Goal: Check status: Check status

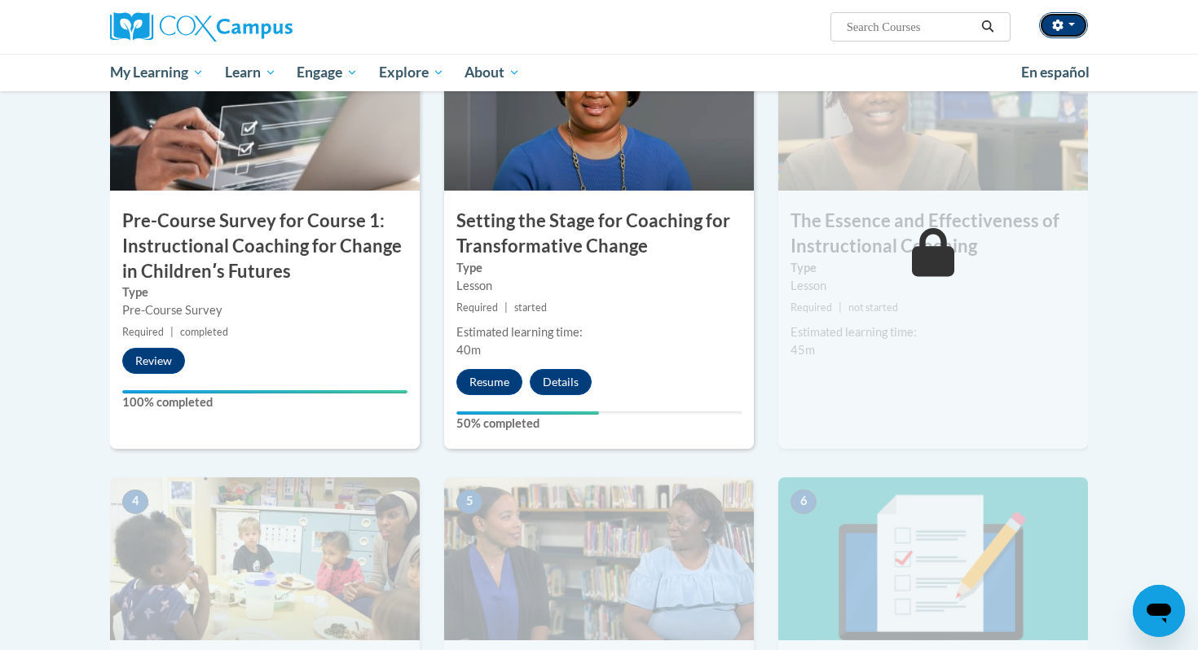
click at [977, 26] on icon "button" at bounding box center [1057, 25] width 11 height 11
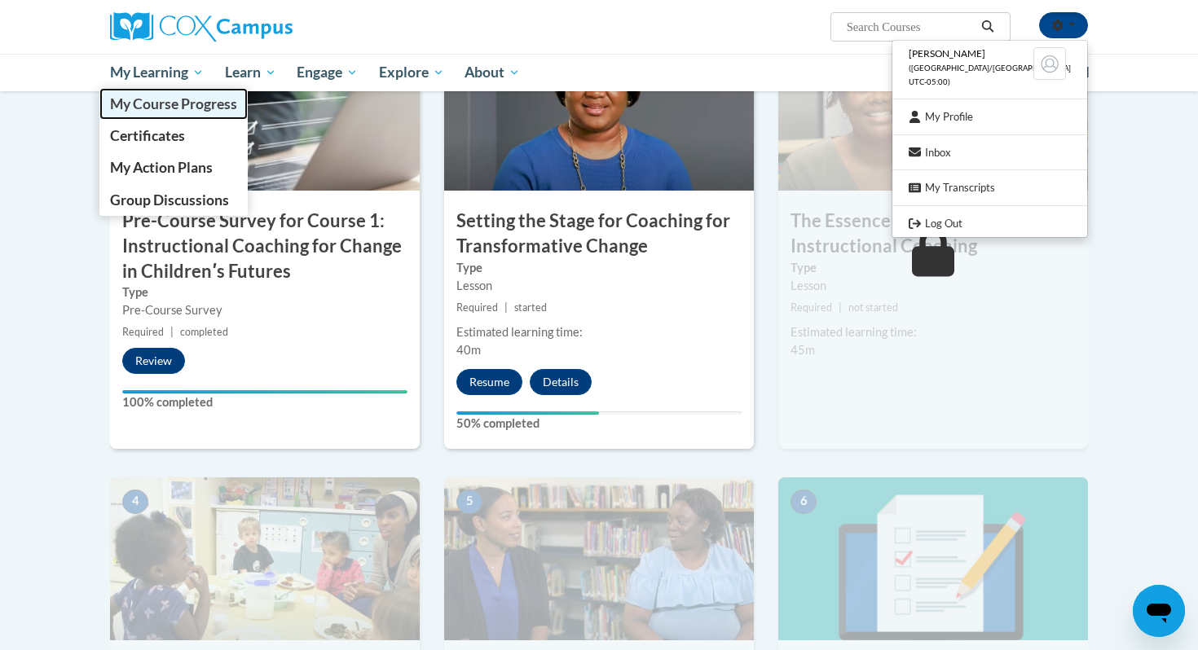
click at [177, 114] on link "My Course Progress" at bounding box center [173, 104] width 148 height 32
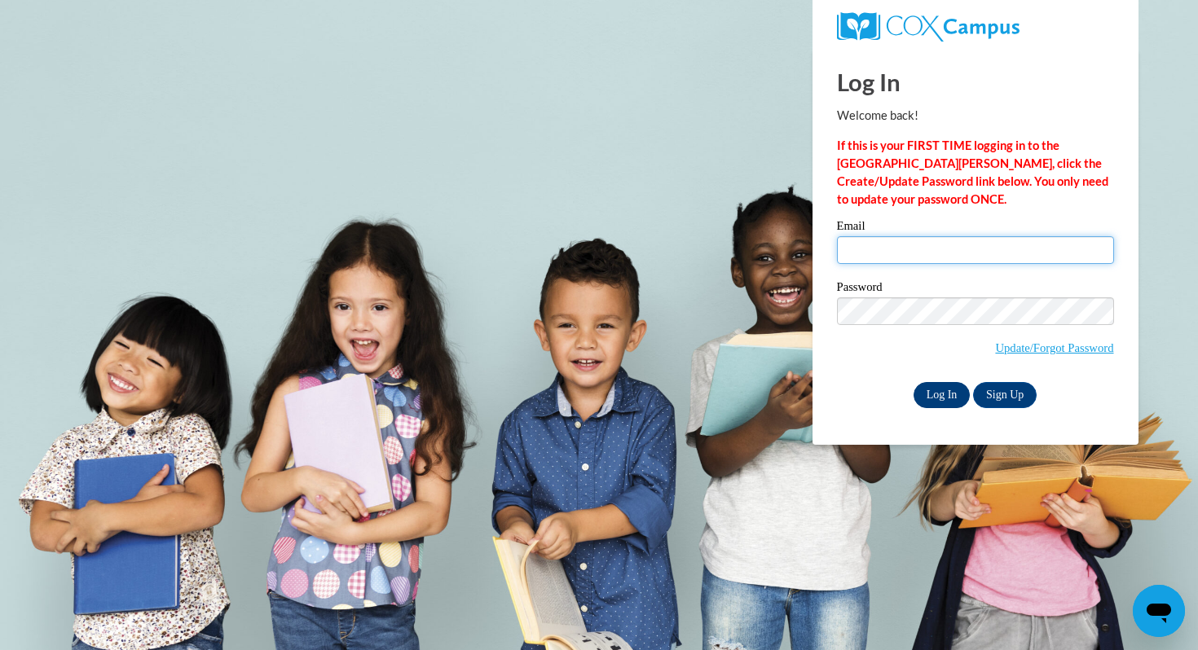
type input "cgwilson@corinth.k12.ms.us"
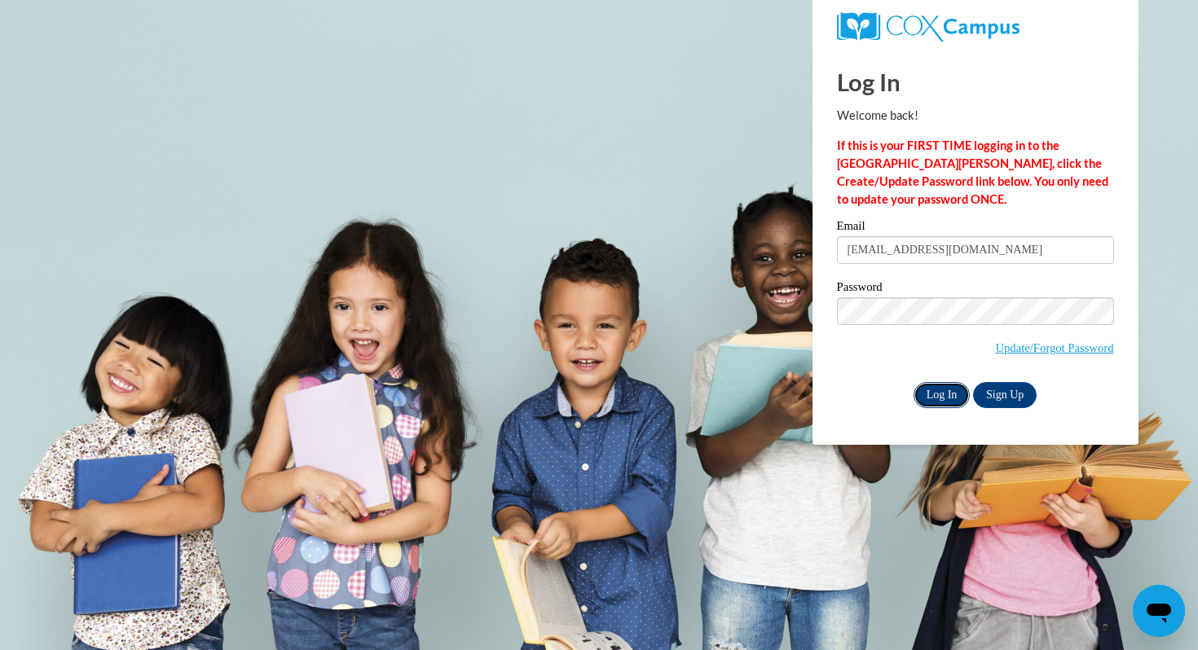
click at [932, 390] on input "Log In" at bounding box center [942, 395] width 57 height 26
